Goal: Check status: Check status

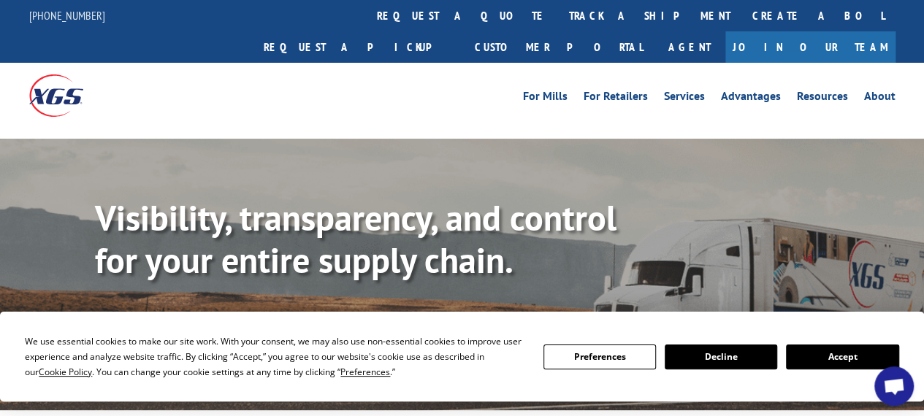
click at [834, 361] on button "Accept" at bounding box center [842, 357] width 113 height 25
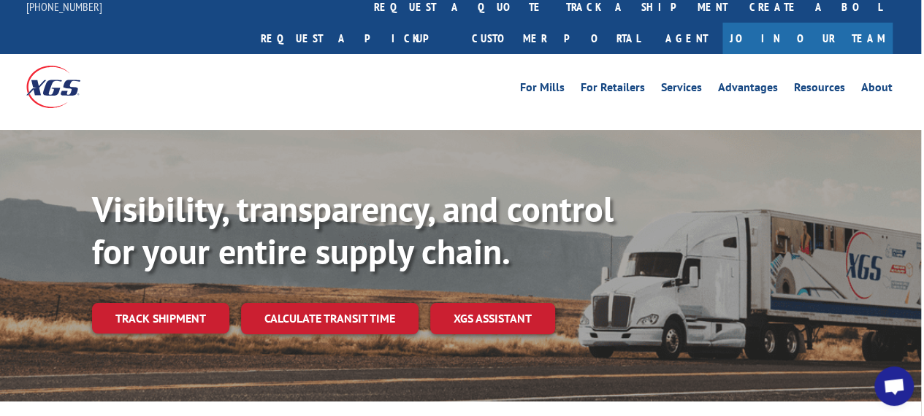
scroll to position [0, 3]
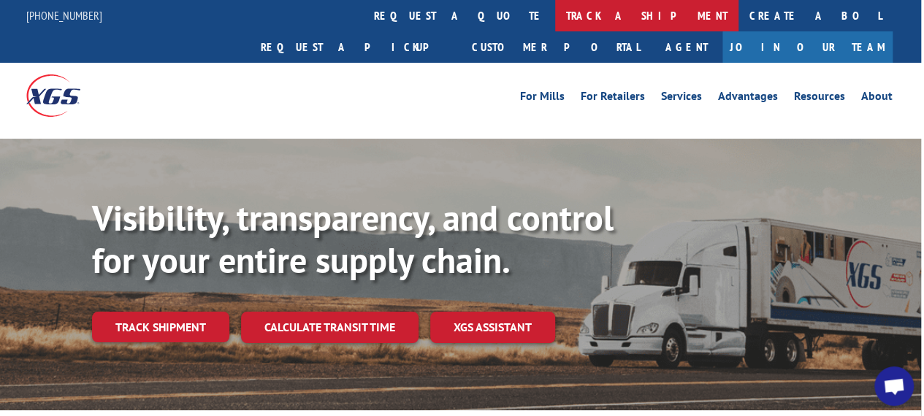
click at [555, 18] on link "track a shipment" at bounding box center [646, 15] width 183 height 31
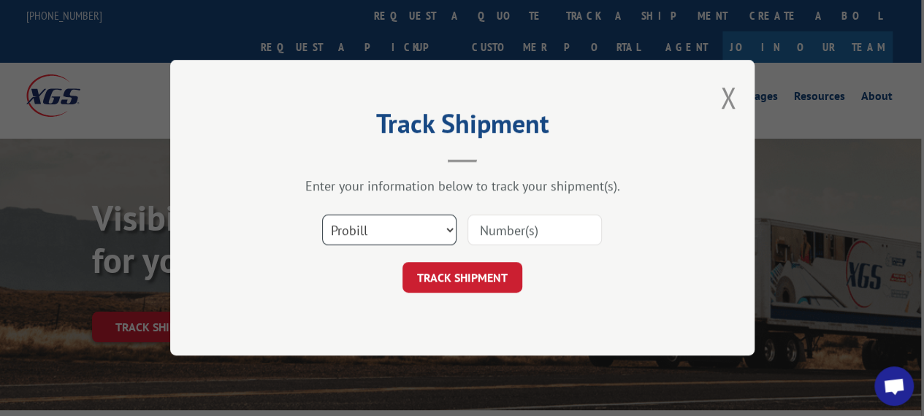
click at [414, 232] on select "Select category... Probill BOL PO" at bounding box center [389, 231] width 134 height 31
select select
click at [322, 216] on select "Select category... Probill BOL PO" at bounding box center [389, 231] width 134 height 31
click at [720, 104] on button "Close modal" at bounding box center [728, 97] width 16 height 39
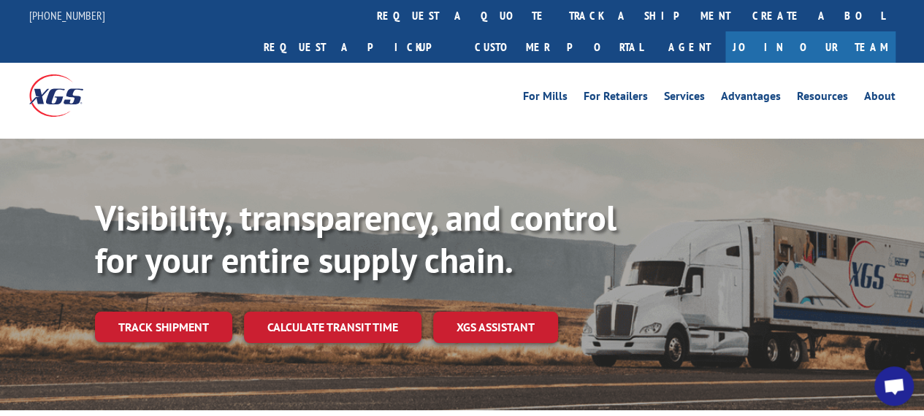
click at [178, 277] on div "Visibility, transparency, and control for your entire supply chain. Track shipm…" at bounding box center [509, 299] width 829 height 204
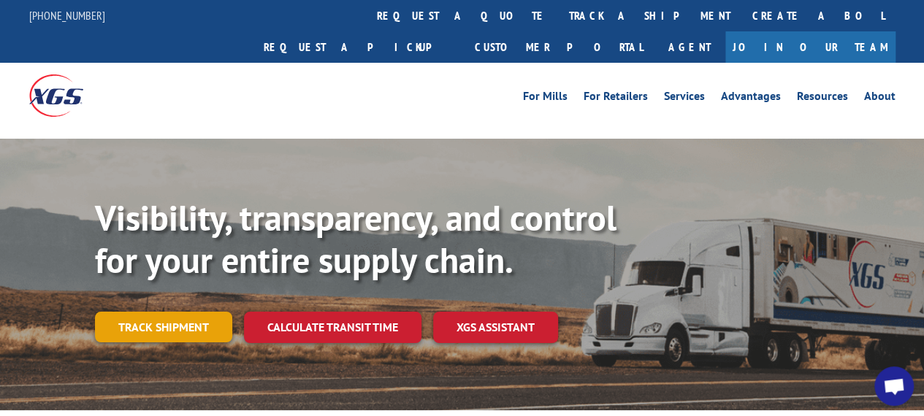
click at [168, 312] on link "Track shipment" at bounding box center [163, 327] width 137 height 31
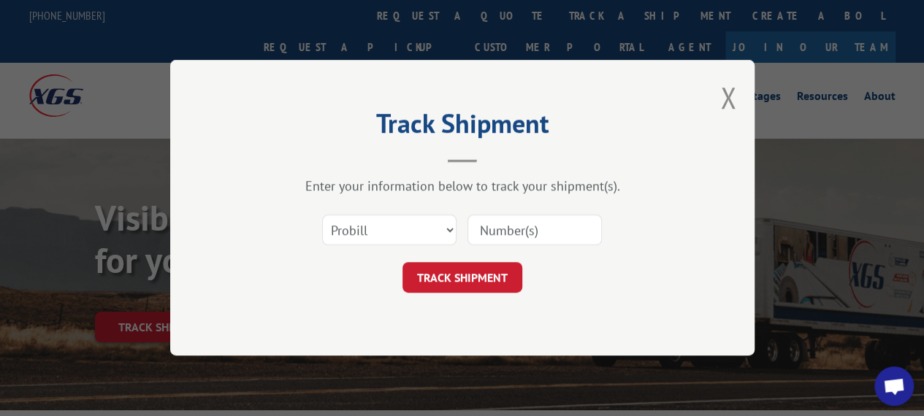
click at [495, 235] on input at bounding box center [535, 231] width 134 height 31
paste input "16945353"
type input "16945353"
click at [478, 277] on button "TRACK SHIPMENT" at bounding box center [463, 278] width 120 height 31
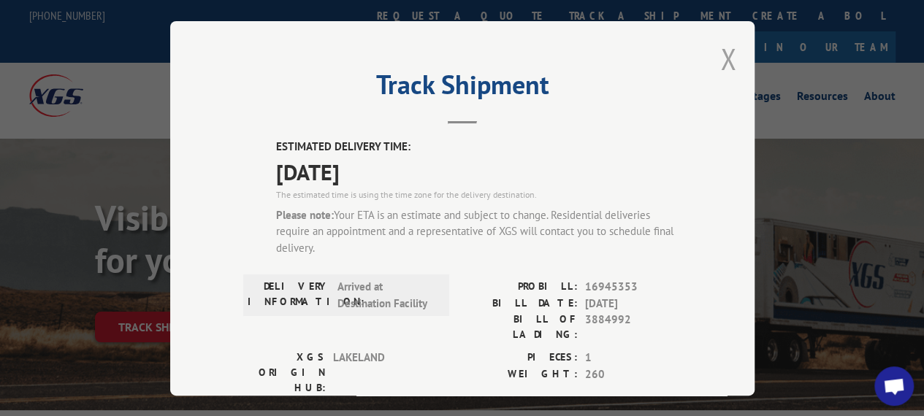
click at [726, 59] on button "Close modal" at bounding box center [728, 58] width 16 height 39
